Goal: Task Accomplishment & Management: Use online tool/utility

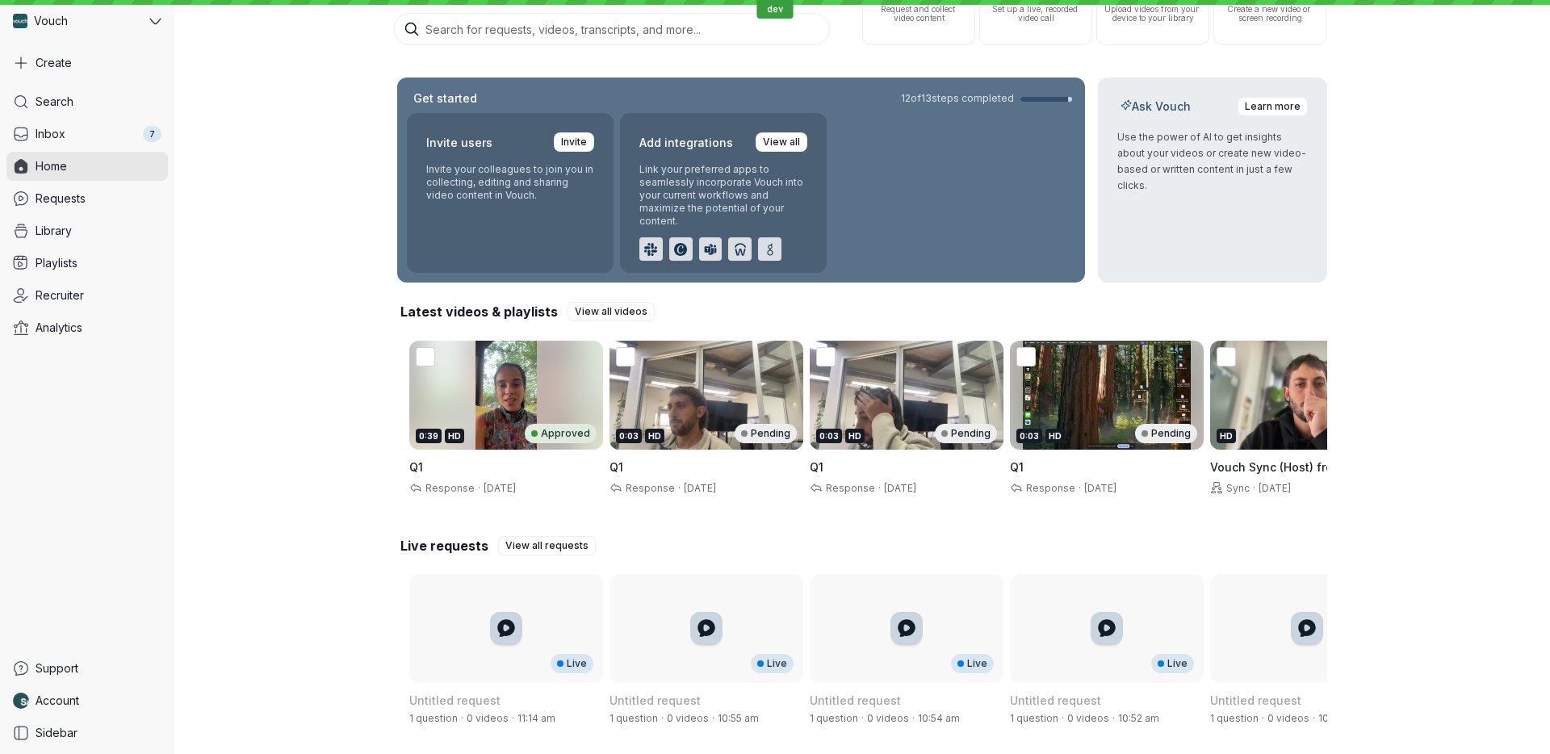
scroll to position [154, 0]
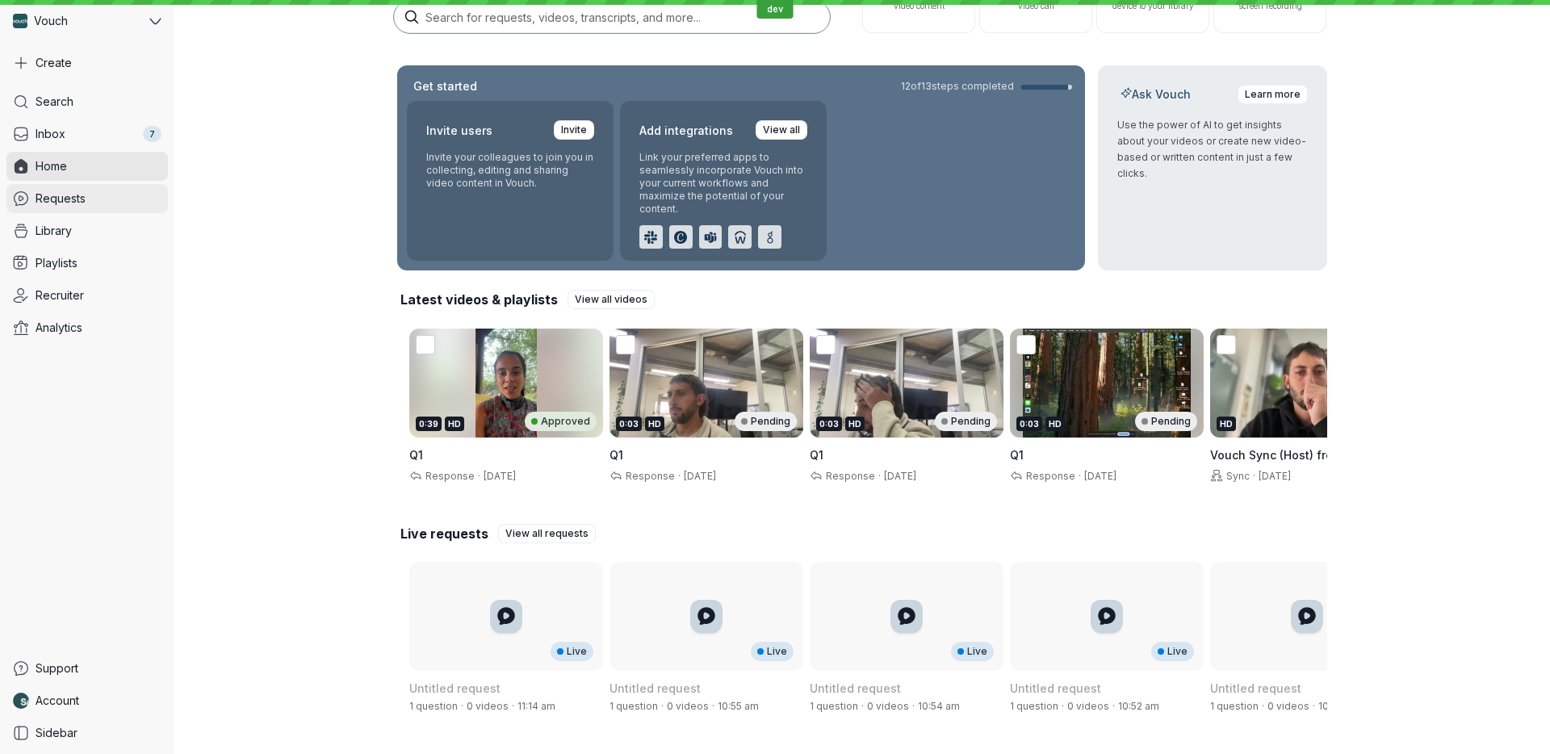
click at [104, 200] on link "Requests" at bounding box center [86, 198] width 161 height 29
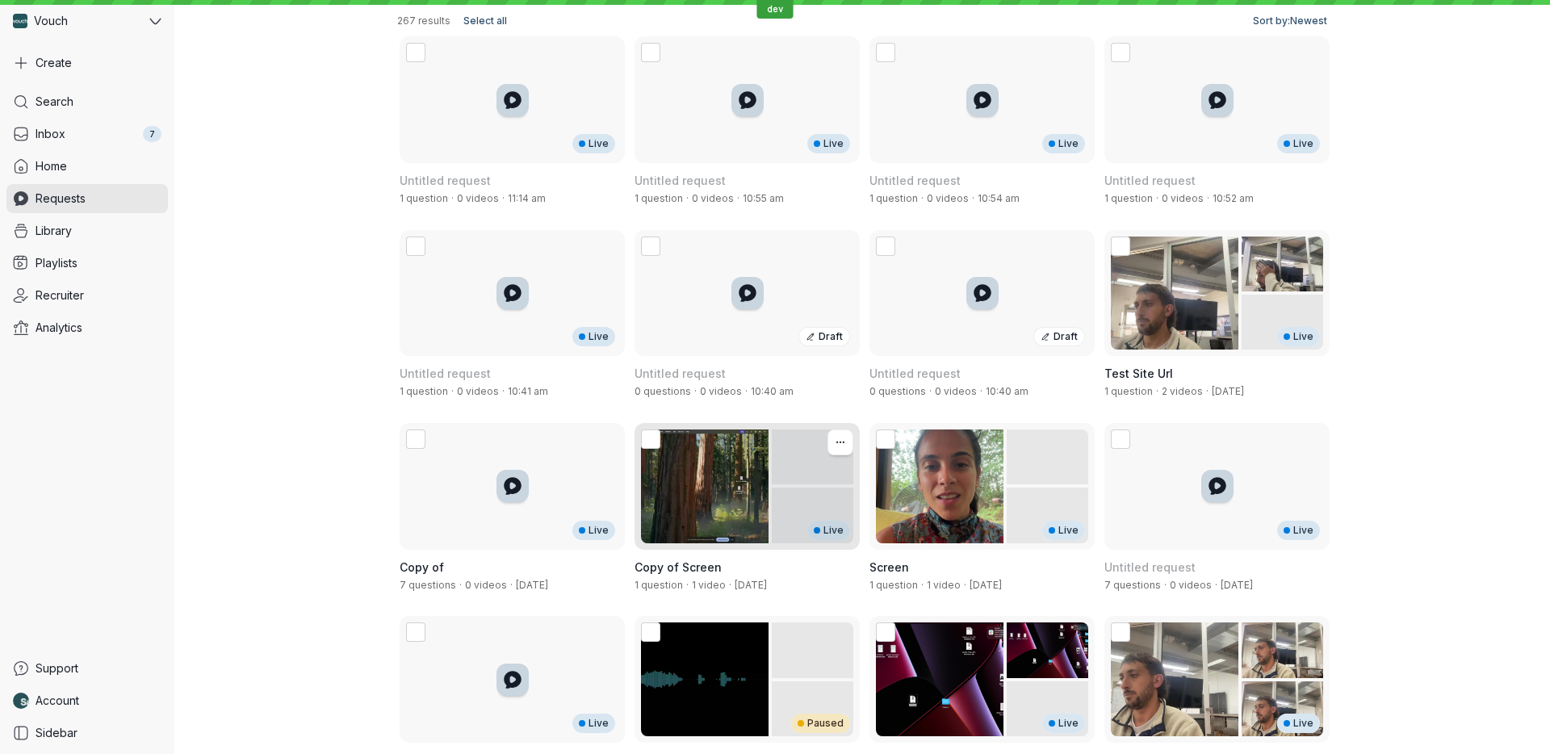
scroll to position [205, 0]
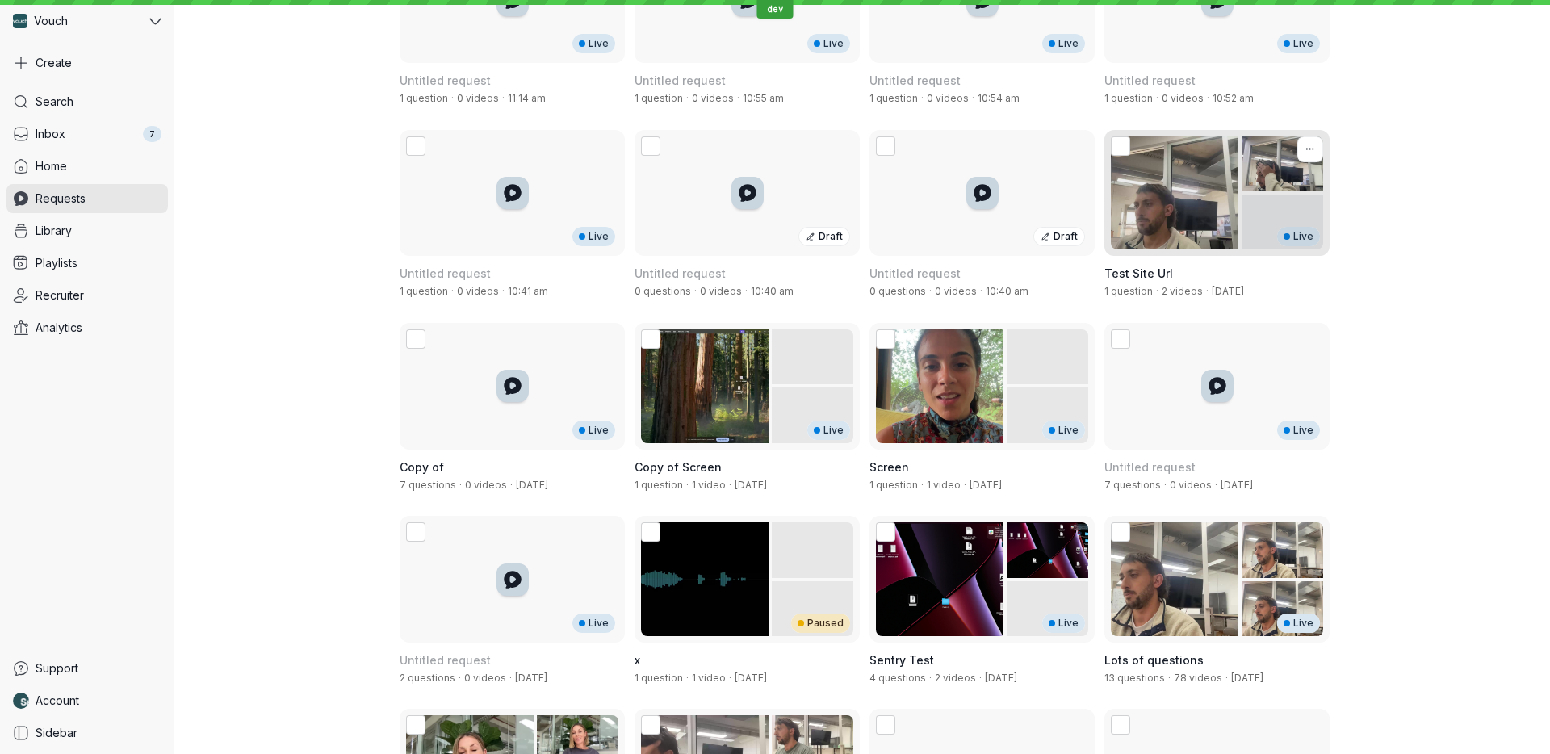
click at [1219, 230] on div "Live" at bounding box center [1216, 193] width 225 height 127
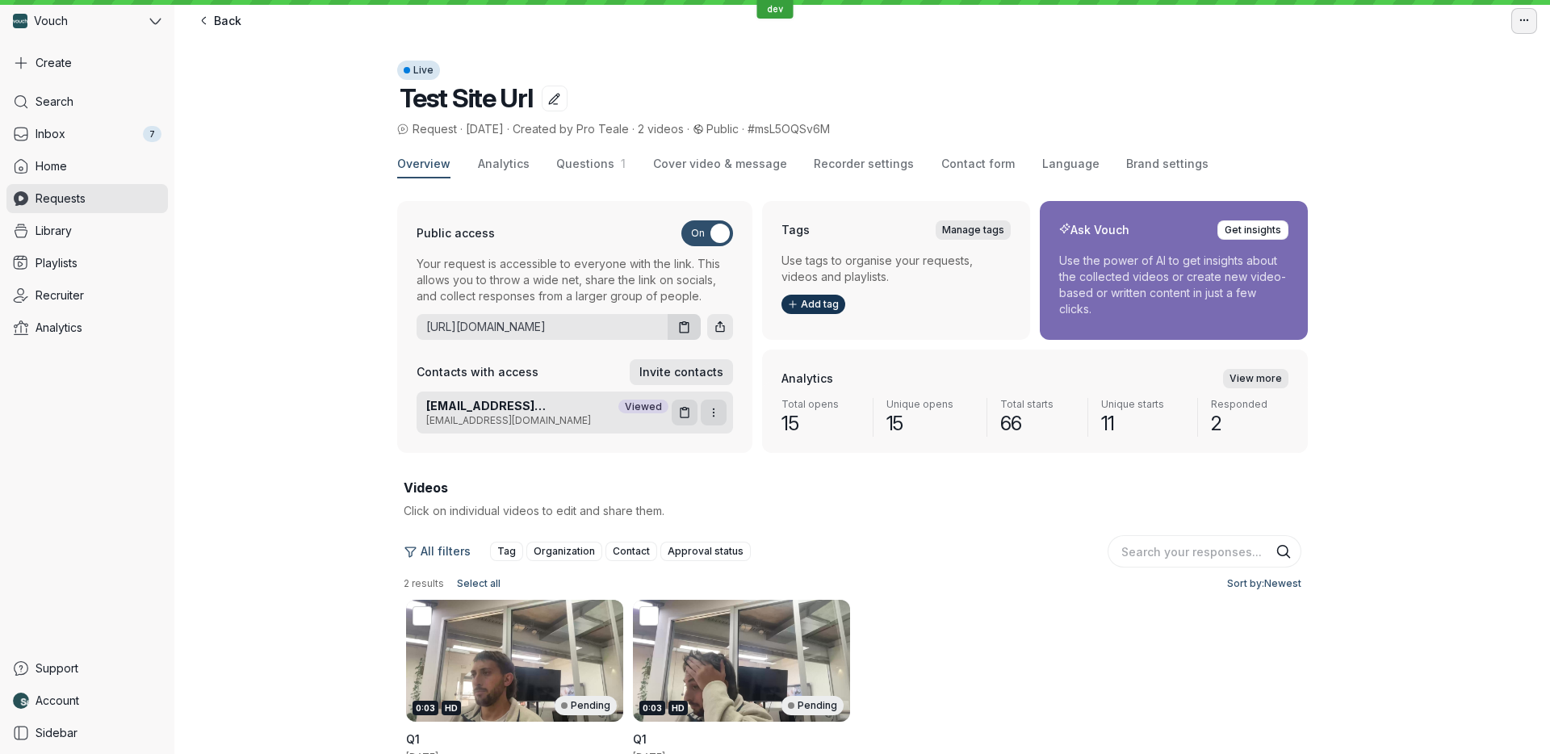
click at [1527, 20] on icon "button" at bounding box center [1527, 20] width 2 height 2
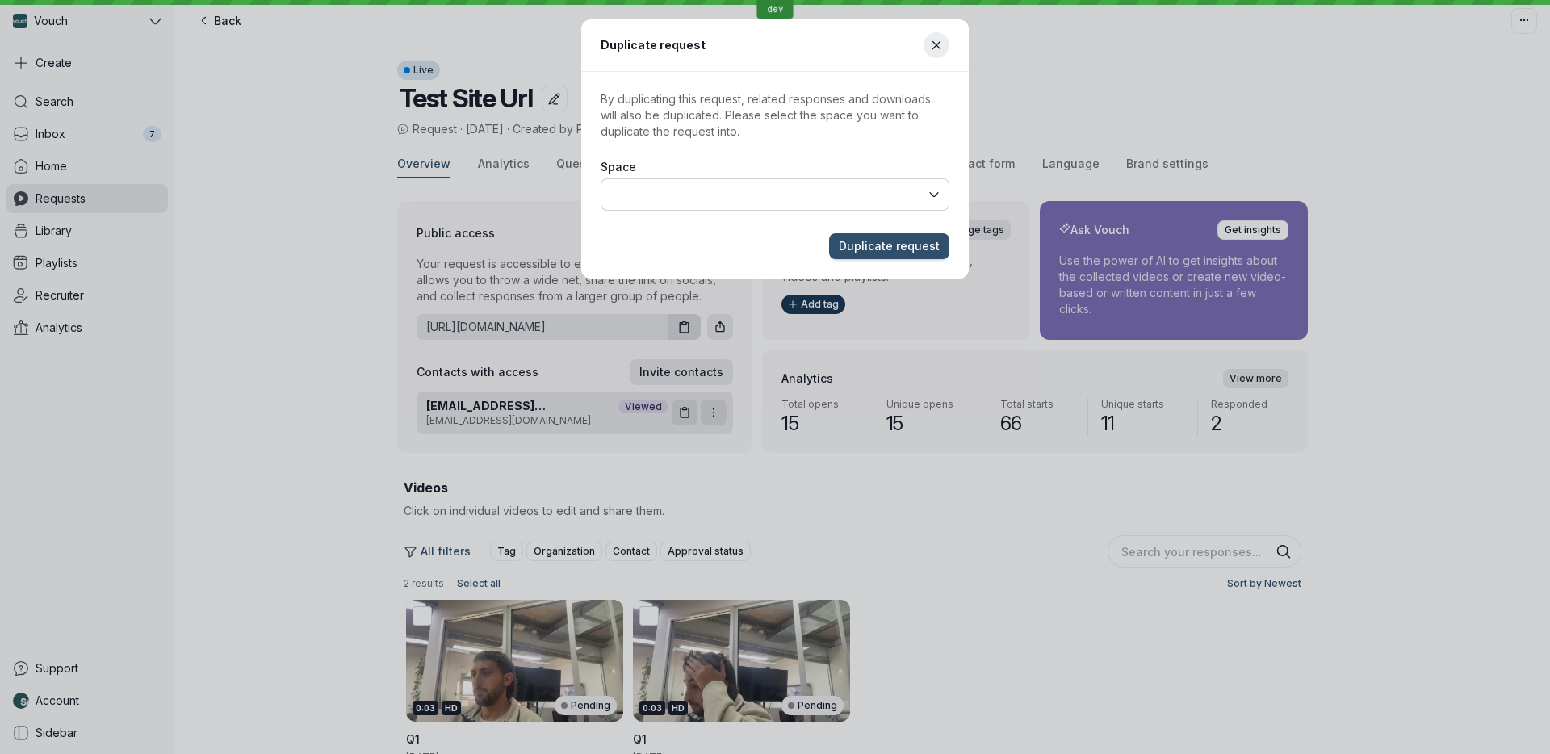
type input "Vouch (Current space)"
click at [835, 189] on input "Vouch (Current space)" at bounding box center [768, 195] width 315 height 18
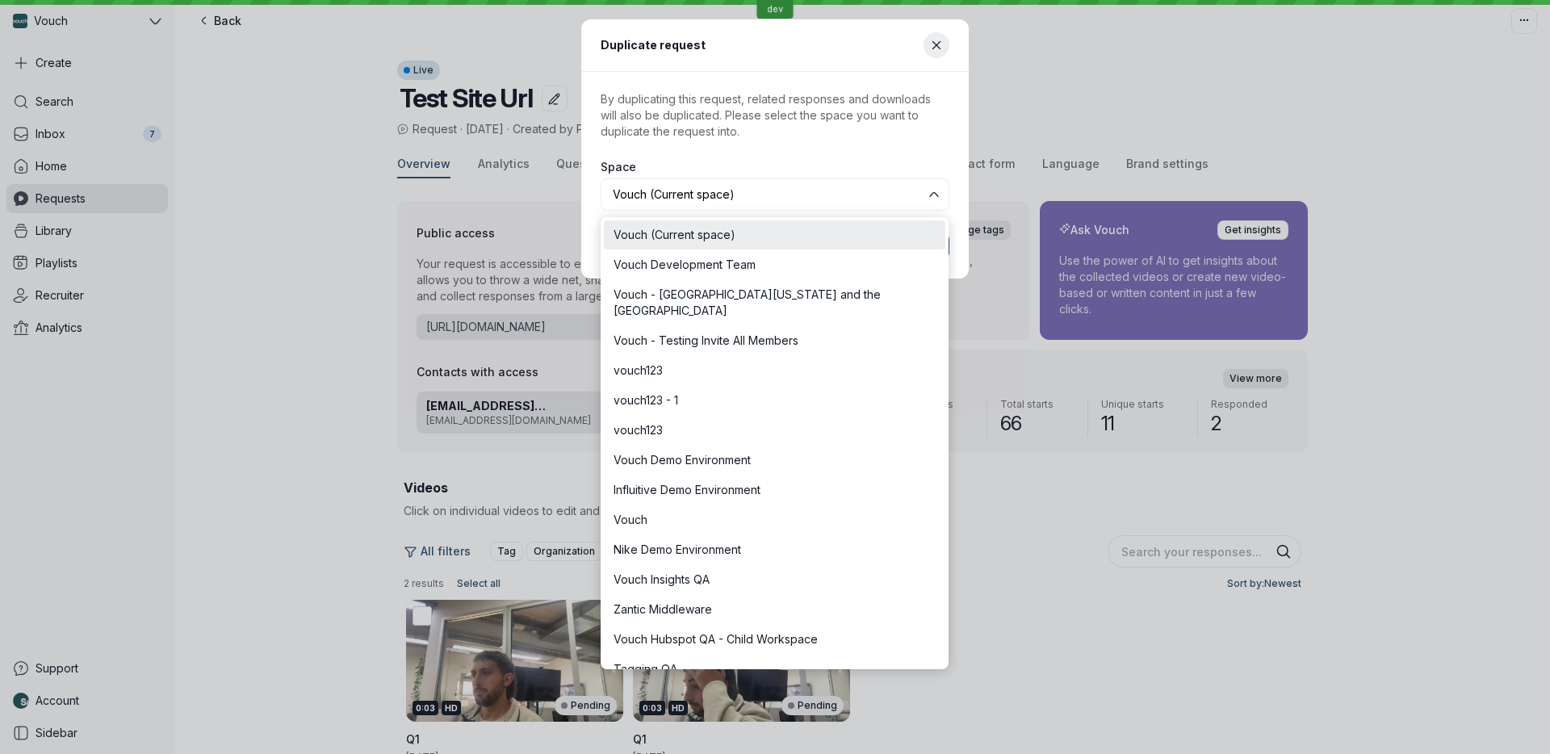
click at [843, 155] on div "Space Vouch (Current space)" at bounding box center [775, 185] width 359 height 62
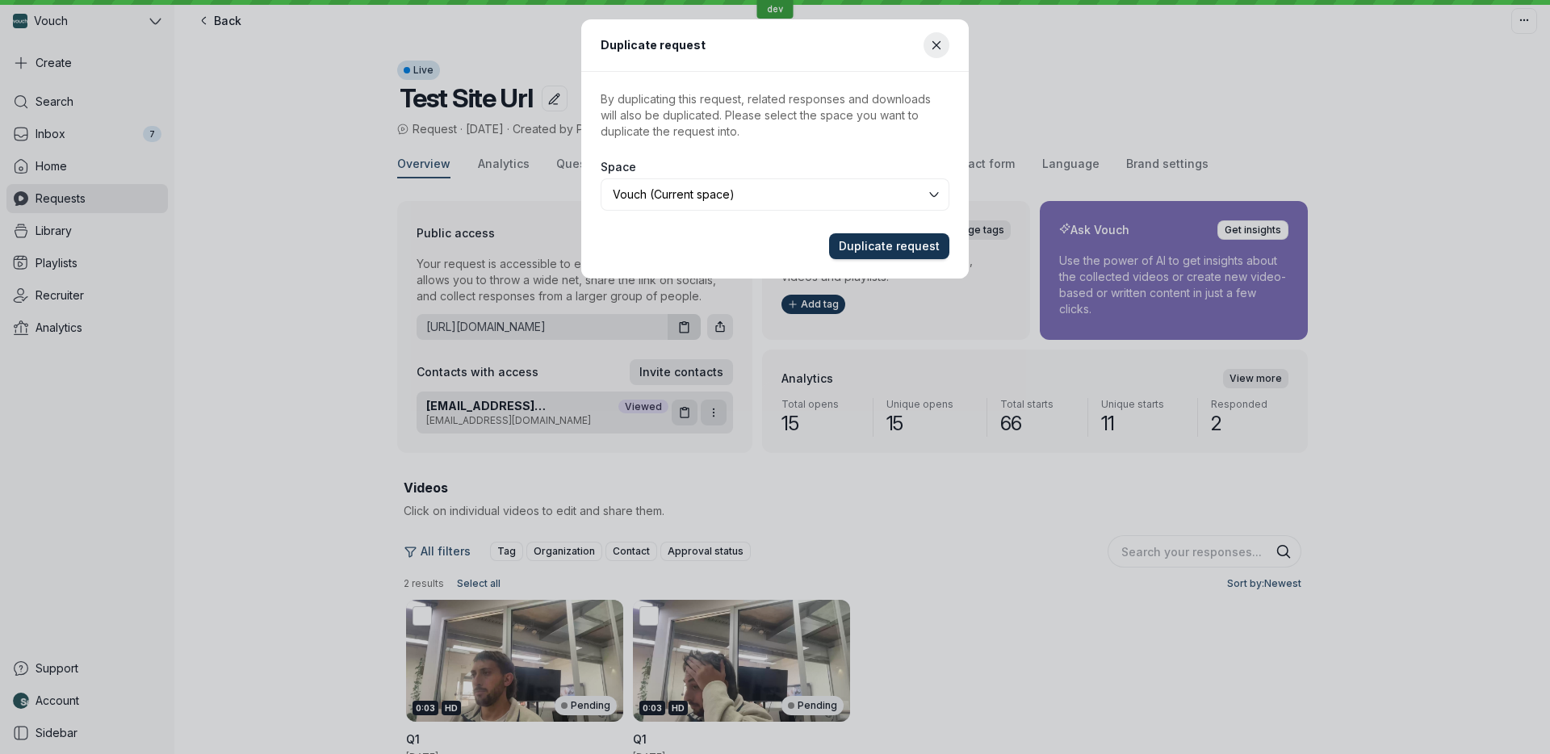
click at [898, 245] on span "Duplicate request" at bounding box center [889, 246] width 101 height 16
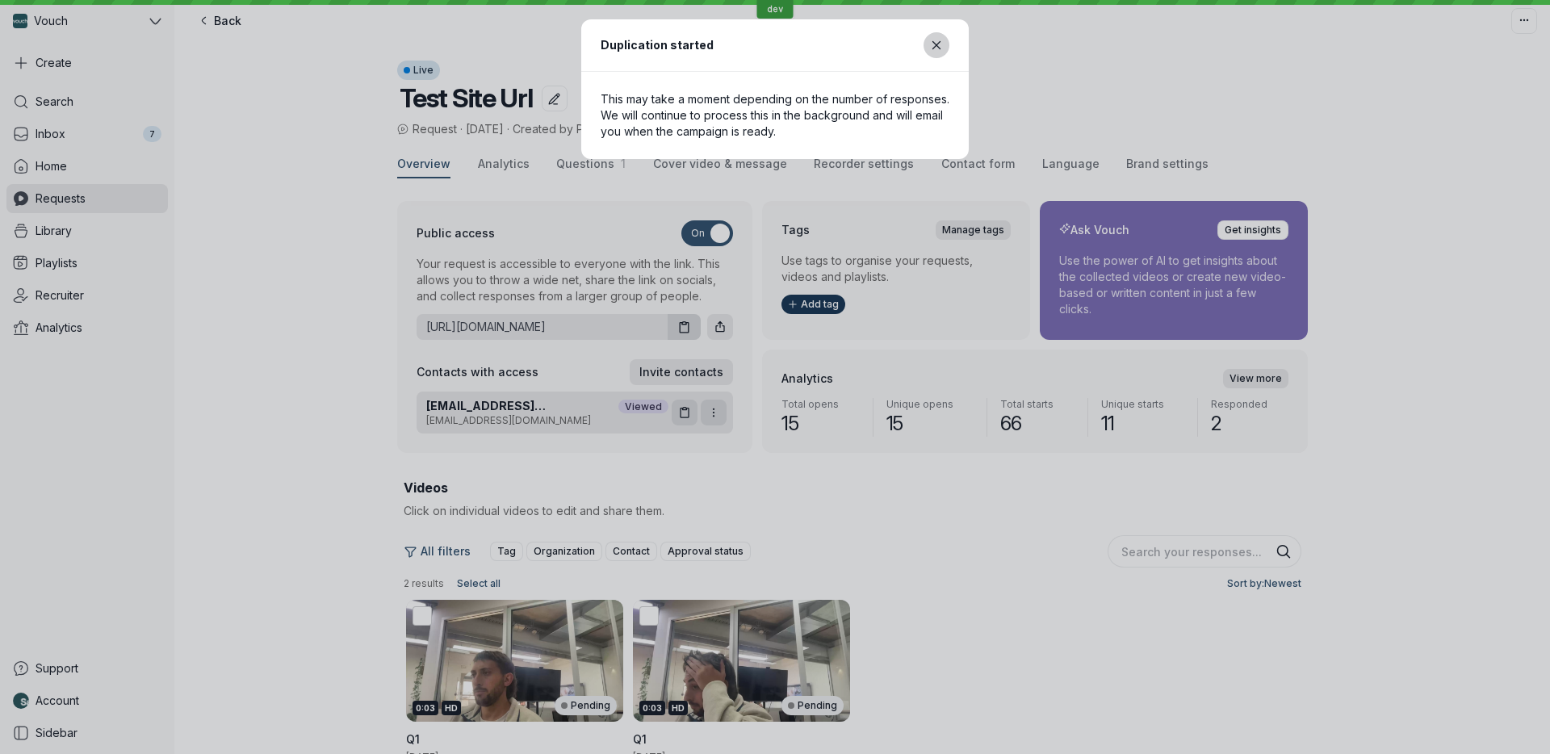
click at [940, 41] on icon "Close modal" at bounding box center [935, 44] width 7 height 7
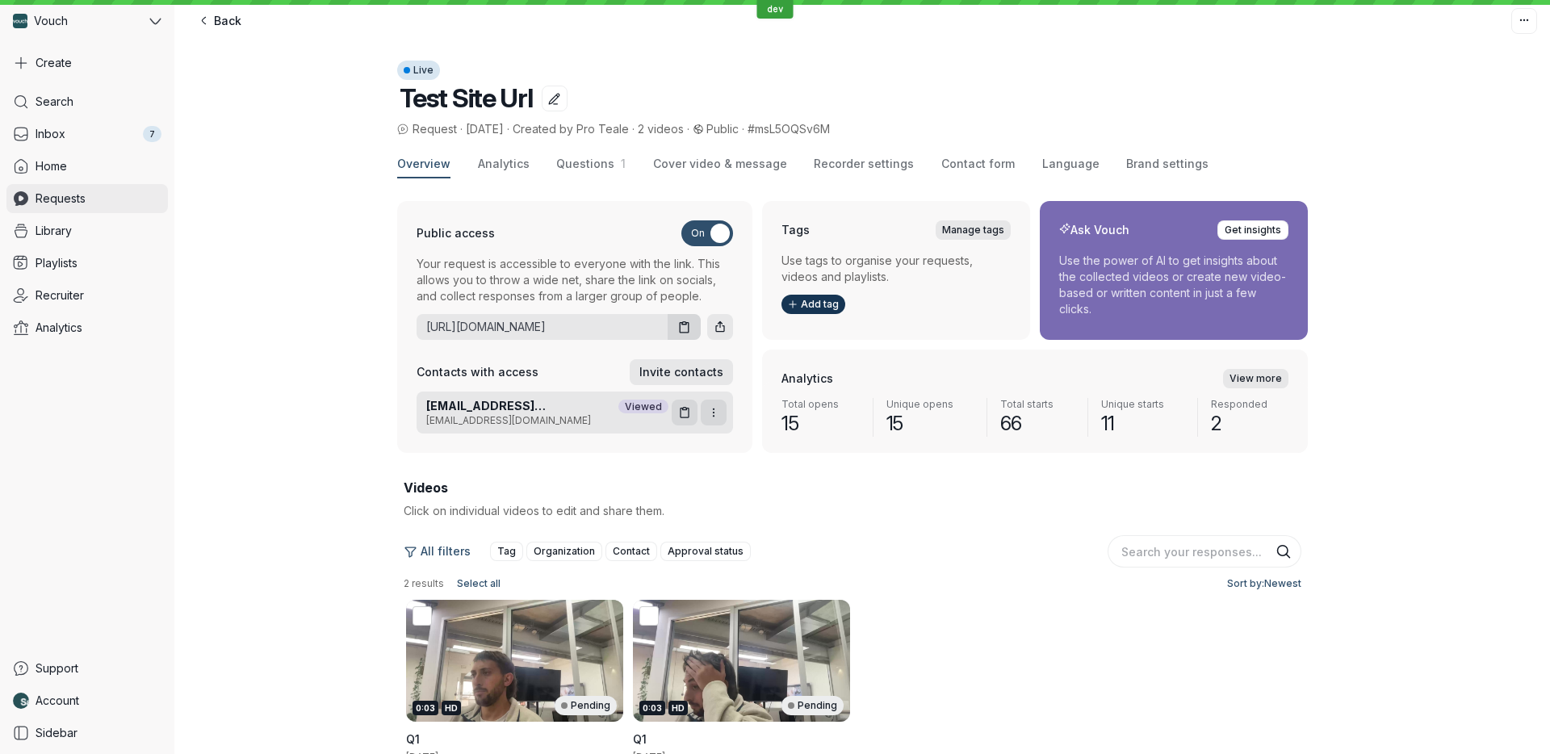
click at [106, 195] on link "Requests" at bounding box center [86, 198] width 161 height 29
